Goal: Navigation & Orientation: Find specific page/section

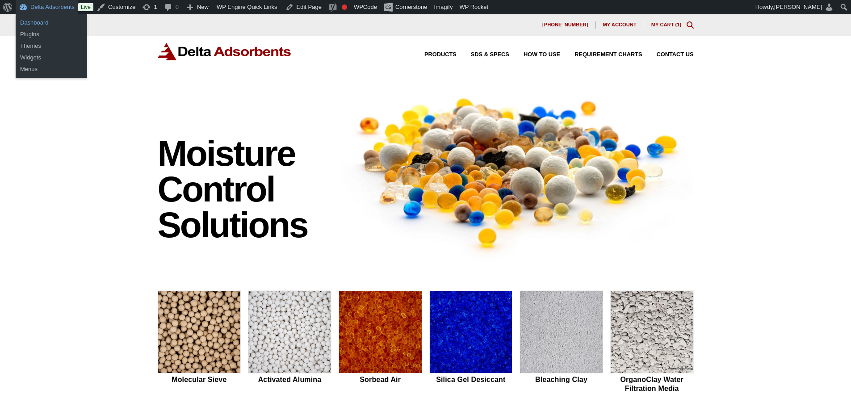
click at [42, 22] on link "Dashboard" at bounding box center [51, 23] width 71 height 12
click at [37, 21] on link "Dashboard" at bounding box center [51, 23] width 71 height 12
click at [44, 19] on link "Dashboard" at bounding box center [51, 23] width 71 height 12
click at [47, 20] on link "Dashboard" at bounding box center [51, 23] width 71 height 12
